Goal: Task Accomplishment & Management: Use online tool/utility

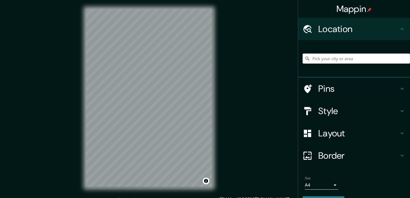
click at [319, 54] on input "Pick your city or area" at bounding box center [355, 59] width 107 height 10
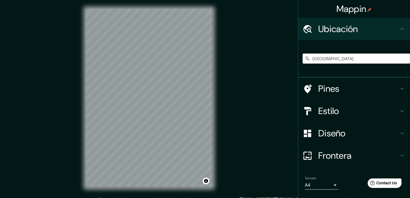
click at [381, 113] on h4 "Estilo" at bounding box center [358, 111] width 80 height 11
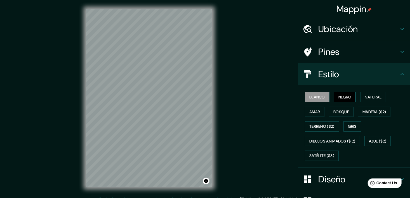
click at [343, 100] on font "Negro" at bounding box center [344, 97] width 13 height 7
click at [85, 67] on div "© Mapbox © OpenStreetMap Improve this map" at bounding box center [149, 98] width 144 height 196
click at [338, 34] on h4 "Ubicación" at bounding box center [358, 28] width 80 height 11
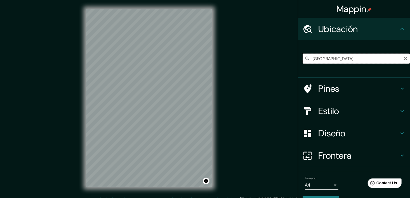
click at [324, 58] on input "[GEOGRAPHIC_DATA]" at bounding box center [355, 59] width 107 height 10
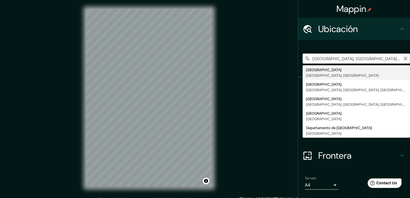
type input "[GEOGRAPHIC_DATA], [GEOGRAPHIC_DATA], [GEOGRAPHIC_DATA][PERSON_NAME] 2820000, […"
click at [404, 60] on icon "Claro" at bounding box center [405, 58] width 3 height 3
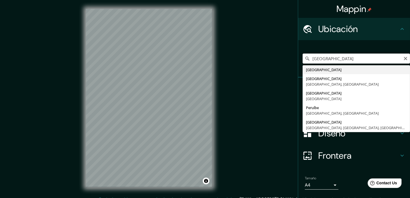
click at [334, 61] on input "[GEOGRAPHIC_DATA]" at bounding box center [355, 59] width 107 height 10
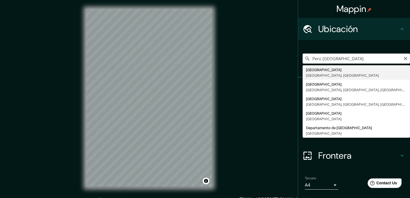
type input "[GEOGRAPHIC_DATA], [GEOGRAPHIC_DATA], [GEOGRAPHIC_DATA]"
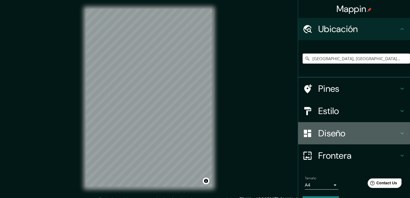
click at [363, 132] on h4 "Diseño" at bounding box center [358, 133] width 80 height 11
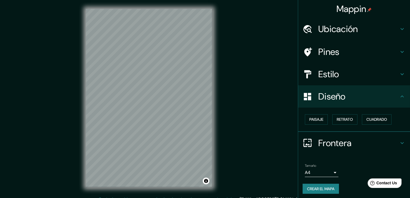
drag, startPoint x: 362, startPoint y: 104, endPoint x: 357, endPoint y: 101, distance: 4.8
click at [361, 104] on div "Diseño" at bounding box center [354, 97] width 112 height 22
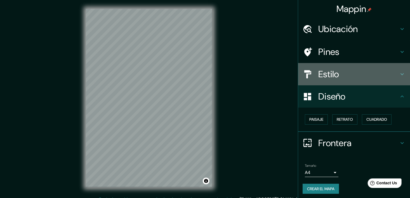
click at [352, 75] on h4 "Estilo" at bounding box center [358, 74] width 80 height 11
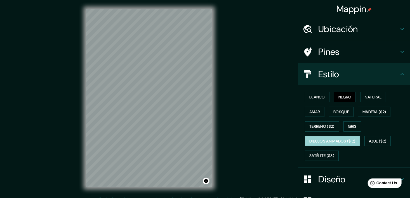
click at [339, 143] on font "Dibujos animados ($ 2)" at bounding box center [332, 141] width 46 height 7
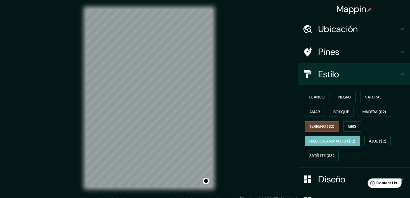
click at [319, 127] on font "Terreno ($2)" at bounding box center [321, 126] width 25 height 7
click at [325, 139] on font "Dibujos animados ($ 2)" at bounding box center [332, 141] width 46 height 7
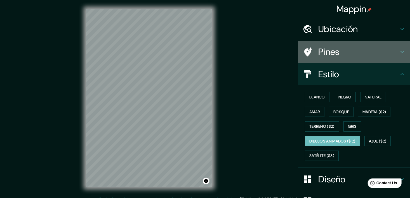
click at [360, 54] on h4 "Pines" at bounding box center [358, 51] width 80 height 11
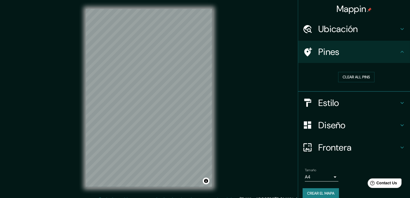
click at [360, 54] on h4 "Pines" at bounding box center [358, 51] width 80 height 11
click at [364, 74] on font "Borrar todos los pines" at bounding box center [356, 77] width 47 height 7
click at [352, 77] on font "Borrar todos los pines" at bounding box center [356, 77] width 47 height 7
click at [386, 53] on h4 "Pines" at bounding box center [358, 51] width 80 height 11
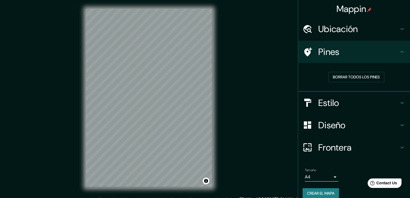
click at [398, 49] on icon at bounding box center [401, 52] width 7 height 7
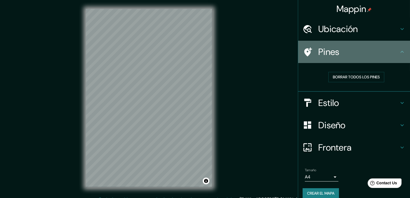
click at [399, 53] on icon at bounding box center [401, 52] width 7 height 7
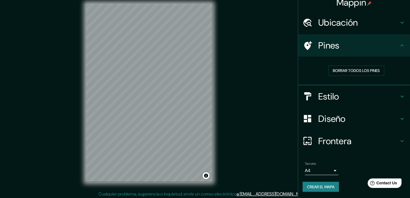
scroll to position [7, 0]
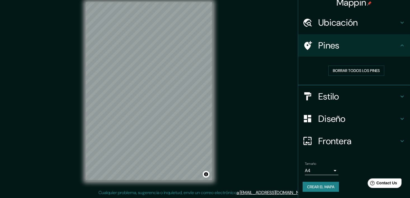
click at [372, 113] on h4 "Diseño" at bounding box center [358, 118] width 80 height 11
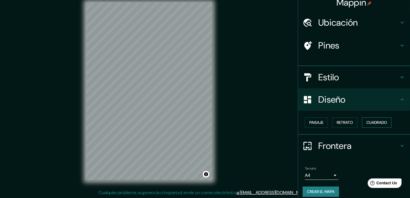
scroll to position [2, 0]
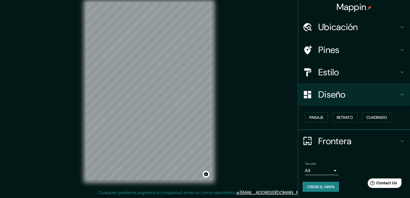
click at [383, 104] on div "Diseño" at bounding box center [354, 95] width 112 height 22
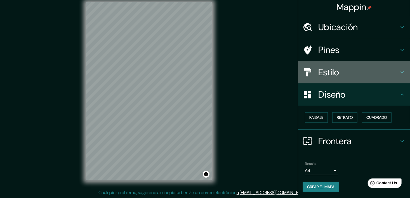
click at [355, 71] on h4 "Estilo" at bounding box center [358, 72] width 80 height 11
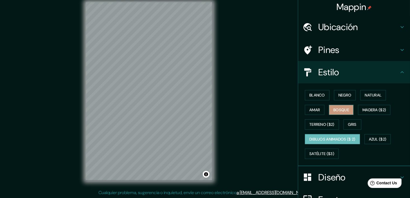
click at [336, 109] on font "Bosque" at bounding box center [341, 110] width 16 height 7
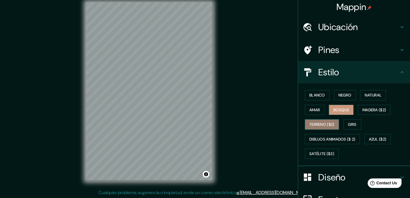
click at [322, 121] on font "Terreno ($2)" at bounding box center [321, 124] width 25 height 7
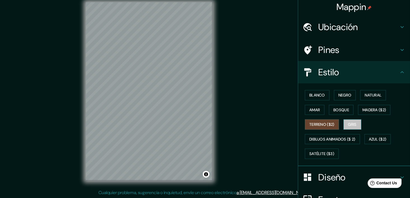
click at [348, 124] on font "Gris" at bounding box center [352, 124] width 8 height 7
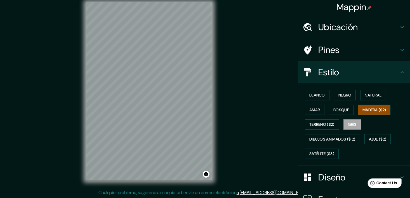
click at [358, 106] on button "Madera ($2)" at bounding box center [374, 110] width 32 height 10
click at [310, 143] on button "Dibujos animados ($ 2)" at bounding box center [332, 139] width 55 height 10
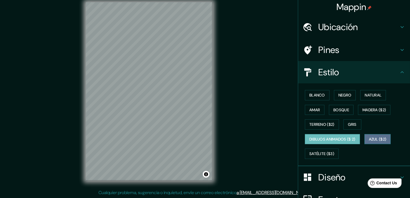
click at [382, 140] on font "Azul ($2)" at bounding box center [378, 139] width 18 height 7
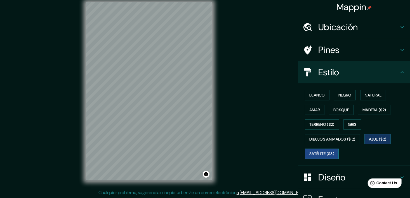
click at [314, 153] on font "Satélite ($3)" at bounding box center [321, 154] width 25 height 7
click at [361, 136] on div "Blanco Negro Natural [PERSON_NAME] ($2) Terreno ($2) Gris Dibujos animados ($ 2…" at bounding box center [355, 124] width 107 height 73
click at [348, 125] on font "Gris" at bounding box center [352, 124] width 8 height 7
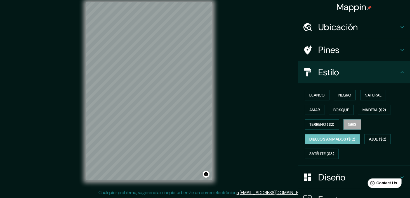
click at [329, 137] on font "Dibujos animados ($ 2)" at bounding box center [332, 139] width 46 height 7
click at [373, 136] on font "Azul ($2)" at bounding box center [378, 139] width 18 height 7
click at [340, 143] on button "Dibujos animados ($ 2)" at bounding box center [332, 139] width 55 height 10
click at [366, 142] on button "Azul ($2)" at bounding box center [377, 139] width 27 height 10
click at [354, 141] on button "Dibujos animados ($ 2)" at bounding box center [332, 139] width 55 height 10
